Goal: Task Accomplishment & Management: Complete application form

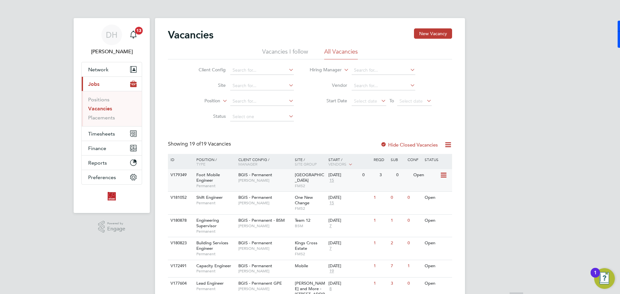
scroll to position [97, 0]
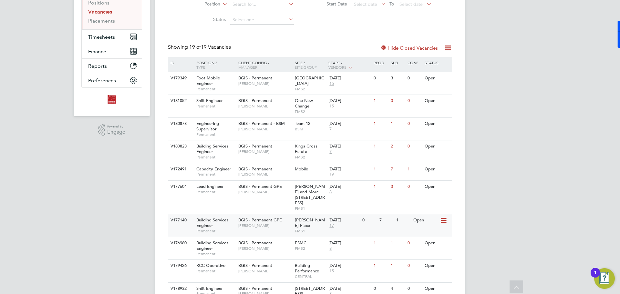
click at [263, 217] on span "BGIS - Permanent GPE" at bounding box center [260, 219] width 44 height 5
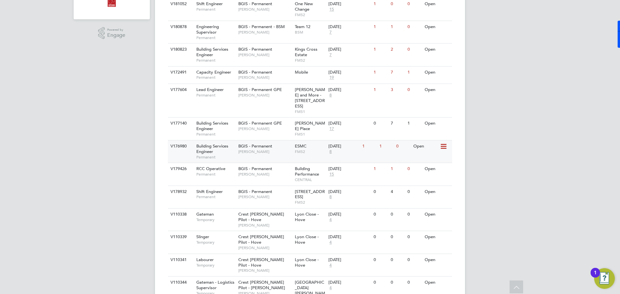
scroll to position [161, 0]
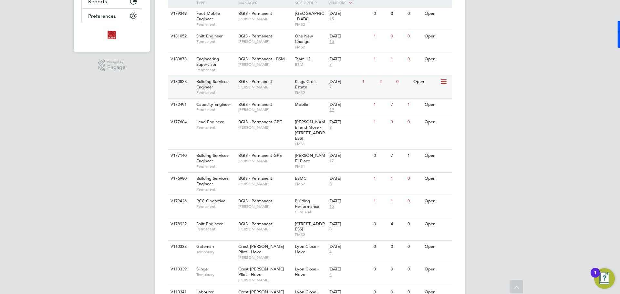
click at [255, 86] on span "Jake Osborne" at bounding box center [264, 87] width 53 height 5
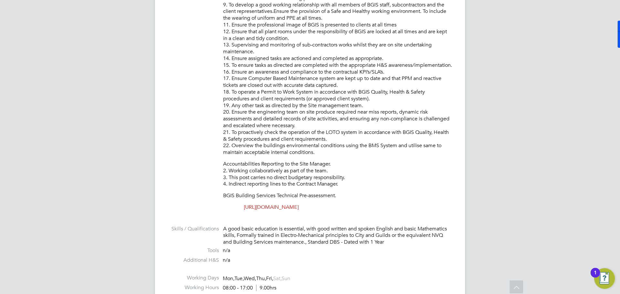
scroll to position [192, 0]
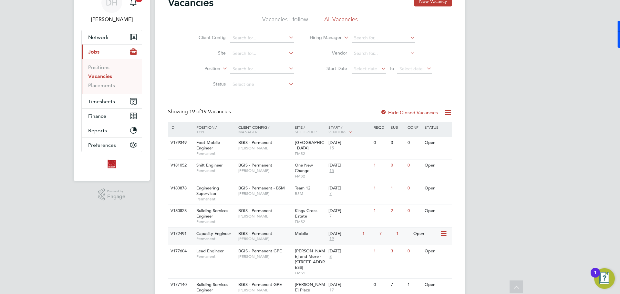
scroll to position [65, 0]
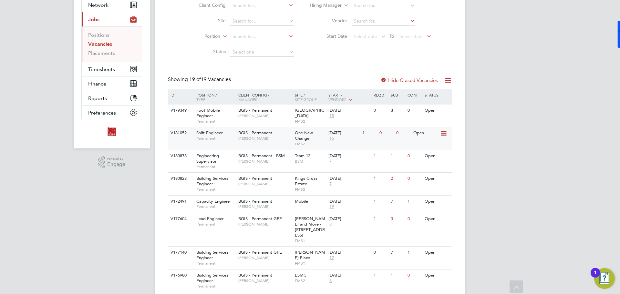
click at [276, 137] on span "Craig Grote" at bounding box center [264, 138] width 53 height 5
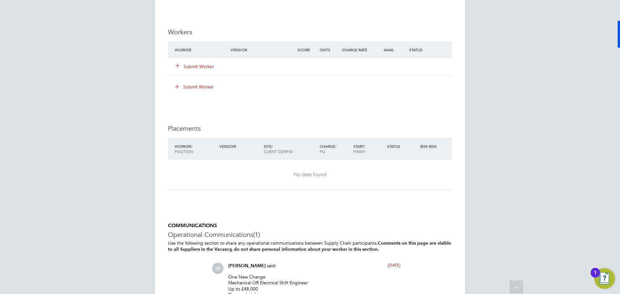
scroll to position [801, 0]
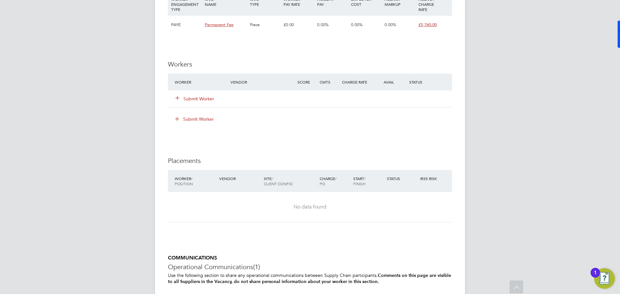
click at [201, 99] on button "Submit Worker" at bounding box center [195, 99] width 39 height 6
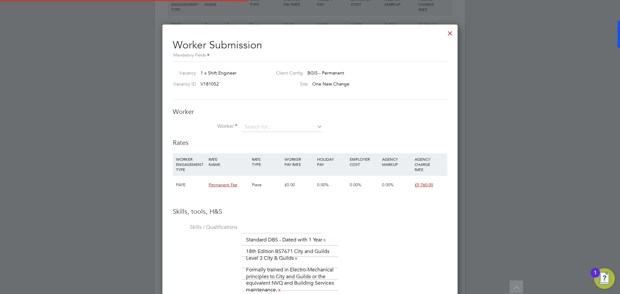
scroll to position [464, 296]
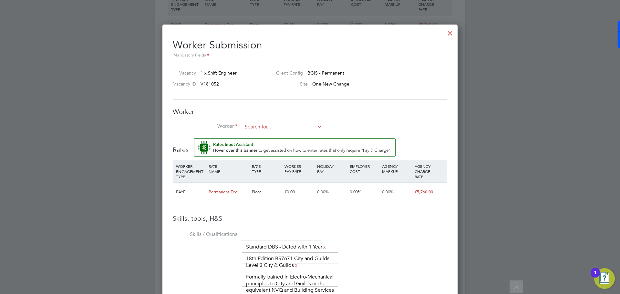
click at [266, 130] on input at bounding box center [283, 127] width 80 height 10
type input "f"
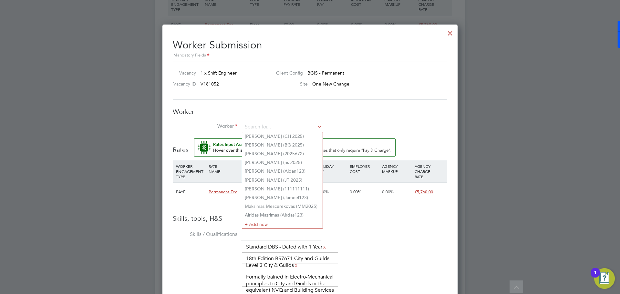
click at [413, 144] on h3 "Rates" at bounding box center [310, 147] width 275 height 16
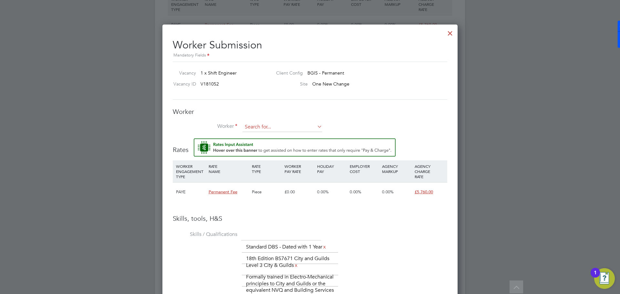
click at [315, 129] on input at bounding box center [283, 127] width 80 height 10
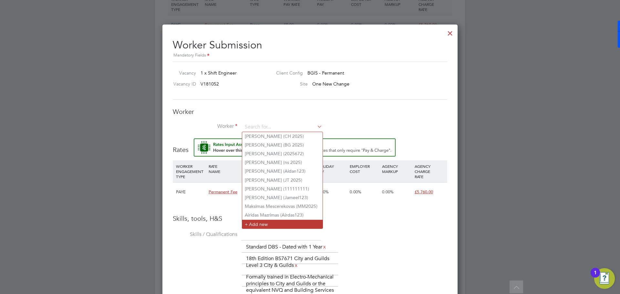
click at [293, 223] on li "+ Add new" at bounding box center [282, 224] width 80 height 9
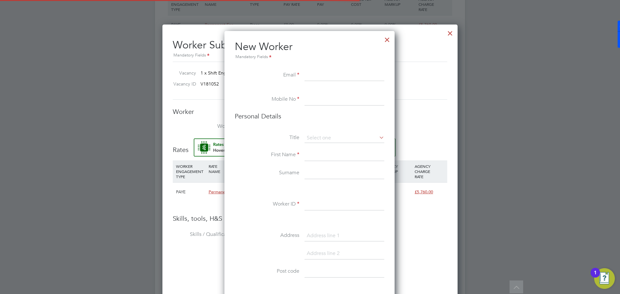
scroll to position [547, 171]
click at [346, 75] on input at bounding box center [345, 76] width 80 height 12
drag, startPoint x: 320, startPoint y: 75, endPoint x: 320, endPoint y: 79, distance: 4.5
click at [320, 79] on input at bounding box center [345, 76] width 80 height 12
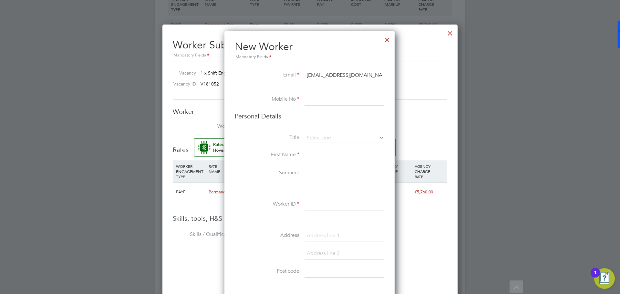
type input "frankmarfo@yahoo.co.uk"
click at [335, 97] on input at bounding box center [345, 100] width 80 height 12
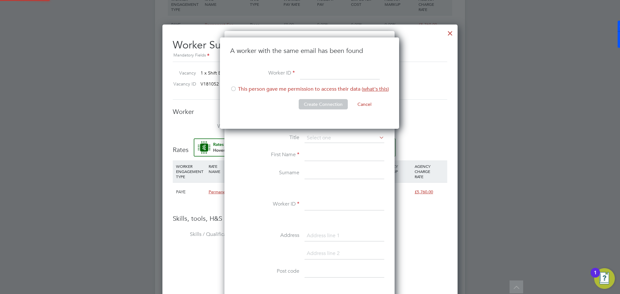
scroll to position [92, 180]
click at [232, 87] on div at bounding box center [233, 89] width 6 height 6
click at [309, 76] on input at bounding box center [340, 74] width 80 height 12
type input "FM 2025"
click at [322, 105] on button "Create Connection" at bounding box center [323, 104] width 49 height 10
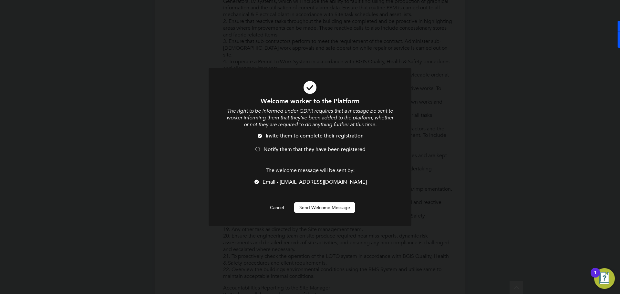
scroll to position [0, 0]
click at [312, 206] on button "Send Welcome Message" at bounding box center [324, 208] width 61 height 10
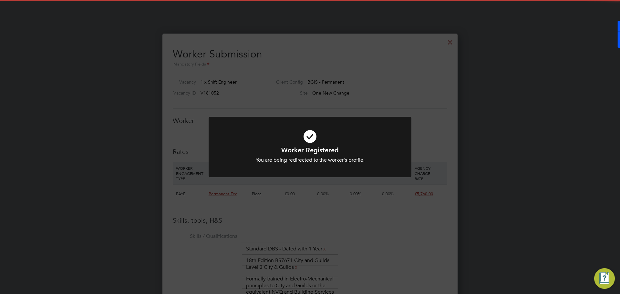
scroll to position [801, 0]
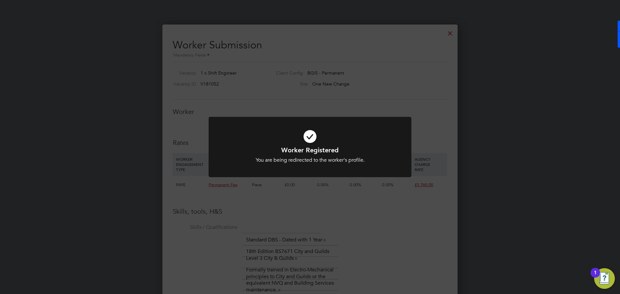
click at [359, 217] on div "Worker Registered You are being redirected to the worker's profile. Cancel Okay" at bounding box center [310, 147] width 620 height 294
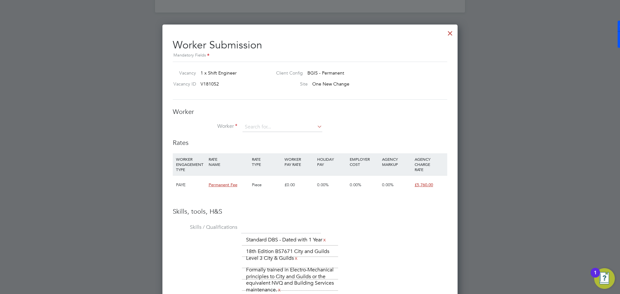
click at [450, 33] on div at bounding box center [450, 32] width 12 height 12
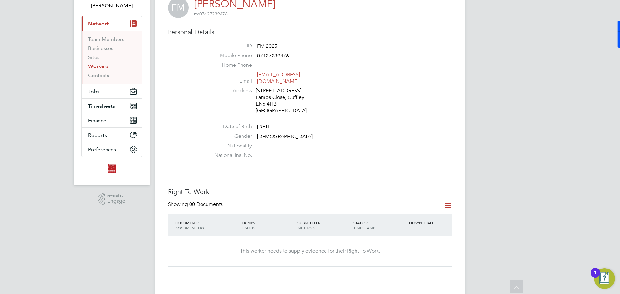
scroll to position [0, 0]
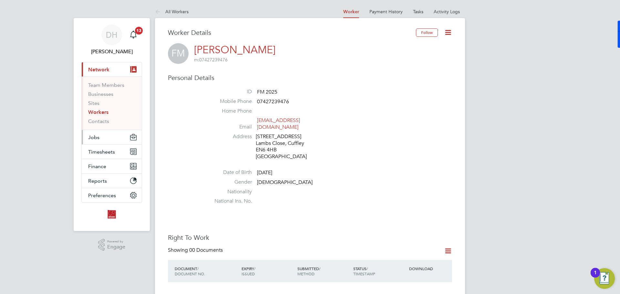
click at [100, 140] on button "Jobs" at bounding box center [112, 137] width 60 height 14
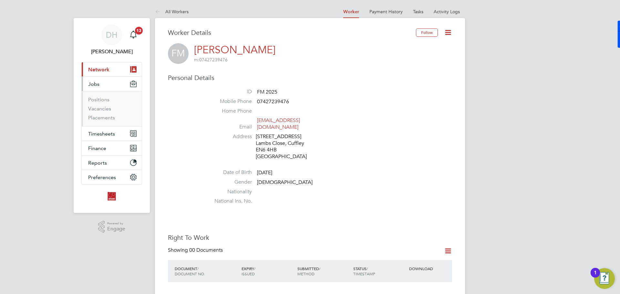
click at [100, 103] on li "Positions" at bounding box center [112, 101] width 48 height 9
click at [100, 100] on link "Positions" at bounding box center [98, 100] width 21 height 6
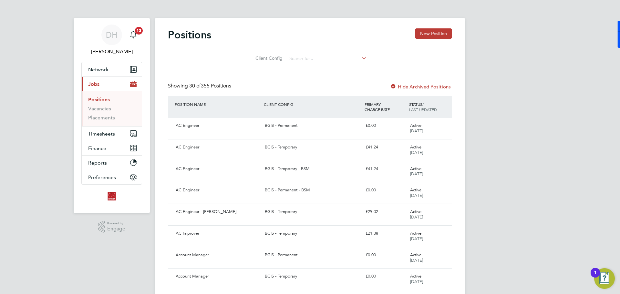
drag, startPoint x: 114, startPoint y: 113, endPoint x: 107, endPoint y: 114, distance: 6.6
click at [114, 113] on li "Vacancies" at bounding box center [112, 110] width 48 height 9
click at [101, 110] on link "Vacancies" at bounding box center [99, 109] width 23 height 6
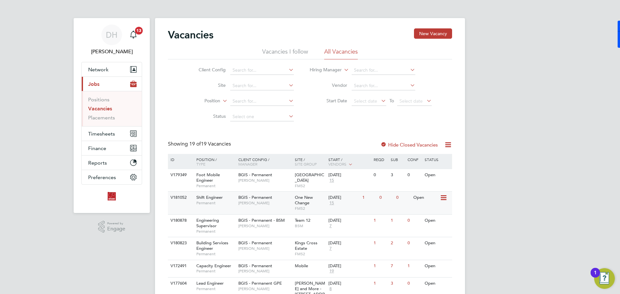
click at [264, 204] on span "Craig Grote" at bounding box center [264, 203] width 53 height 5
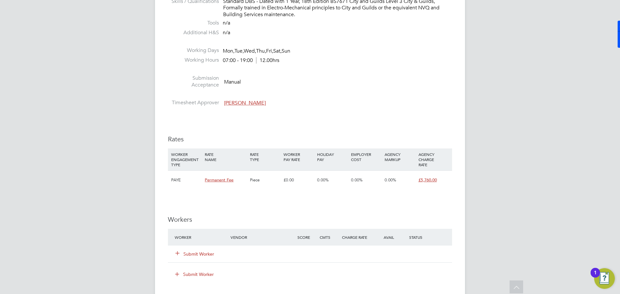
scroll to position [775, 0]
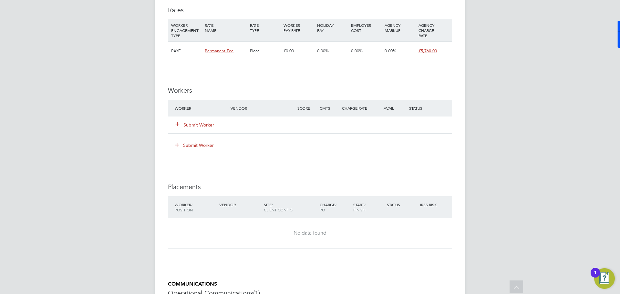
click at [198, 123] on button "Submit Worker" at bounding box center [195, 125] width 39 height 6
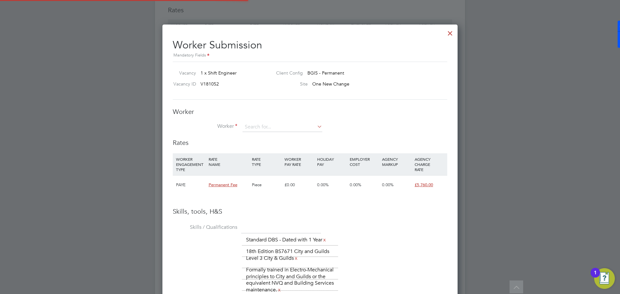
scroll to position [0, 0]
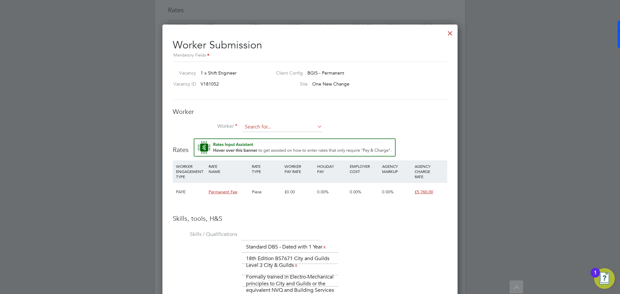
click at [252, 128] on input at bounding box center [283, 127] width 80 height 10
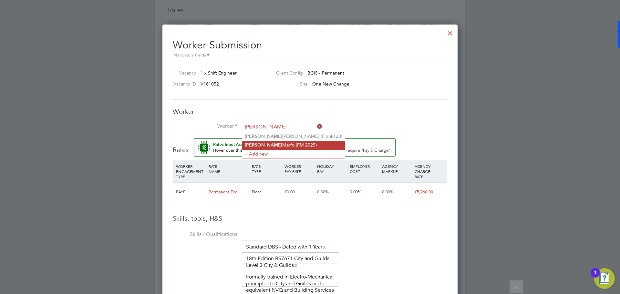
type input "Frank Marfo (FM 2025)"
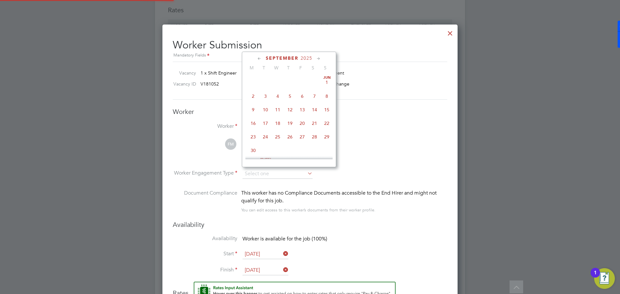
scroll to position [608, 296]
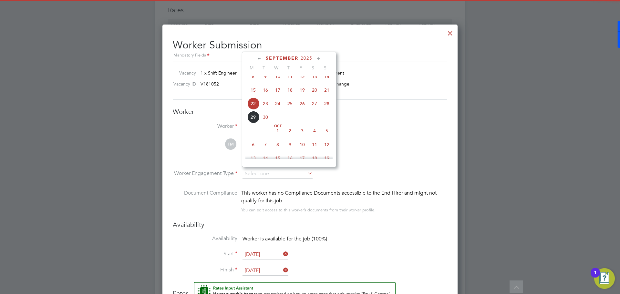
click at [355, 251] on li "Start 22 Sep 2025" at bounding box center [310, 258] width 275 height 16
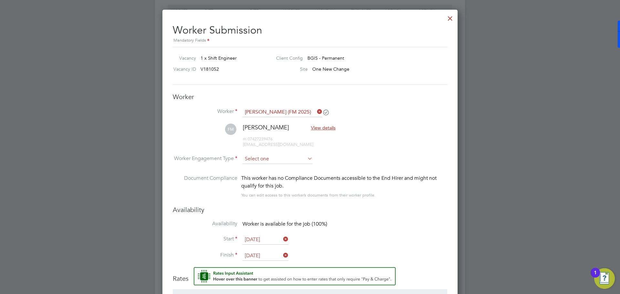
click at [276, 157] on input at bounding box center [278, 159] width 70 height 10
click at [271, 174] on li "PAYE" at bounding box center [277, 176] width 71 height 8
type input "PAYE"
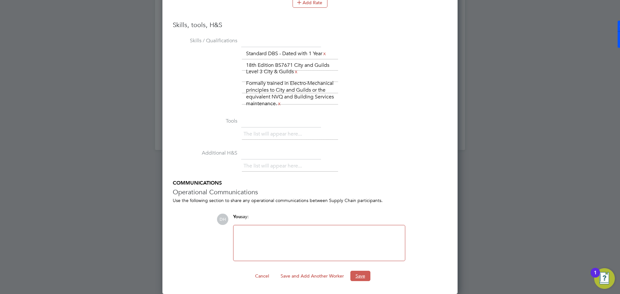
click at [353, 278] on button "Save" at bounding box center [360, 276] width 20 height 10
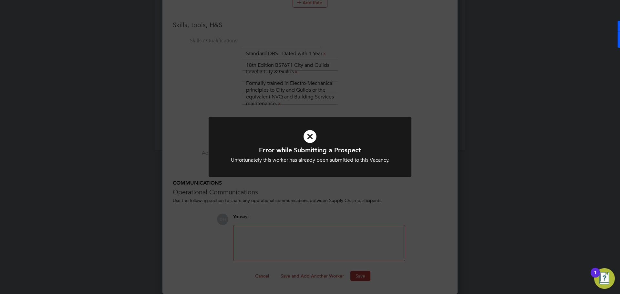
click at [332, 256] on div "Error while Submitting a Prospect Unfortunately this worker has already been su…" at bounding box center [310, 147] width 620 height 294
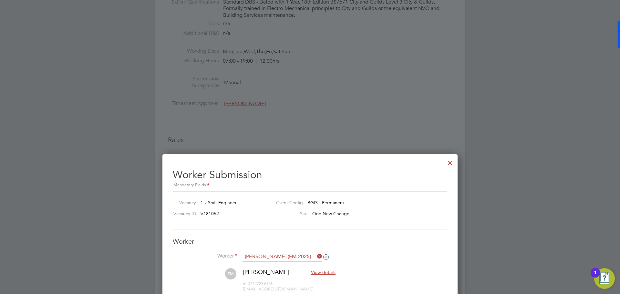
click at [448, 166] on div at bounding box center [450, 162] width 12 height 12
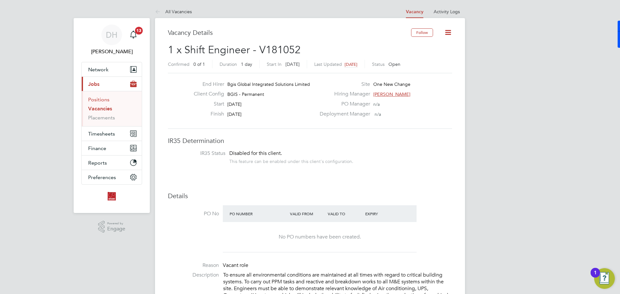
click at [97, 100] on link "Positions" at bounding box center [98, 100] width 21 height 6
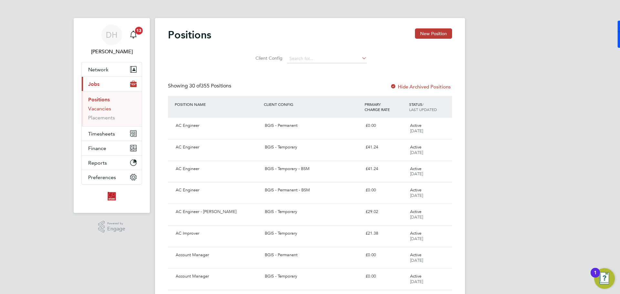
click at [109, 110] on link "Vacancies" at bounding box center [99, 109] width 23 height 6
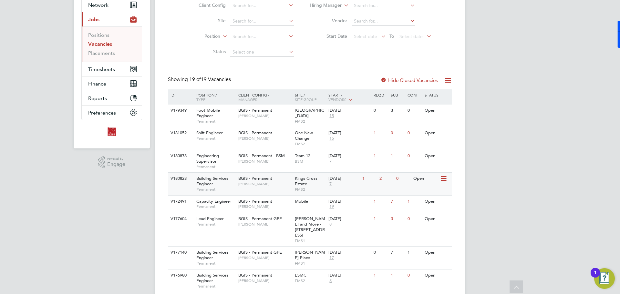
scroll to position [129, 0]
